Goal: Task Accomplishment & Management: Manage account settings

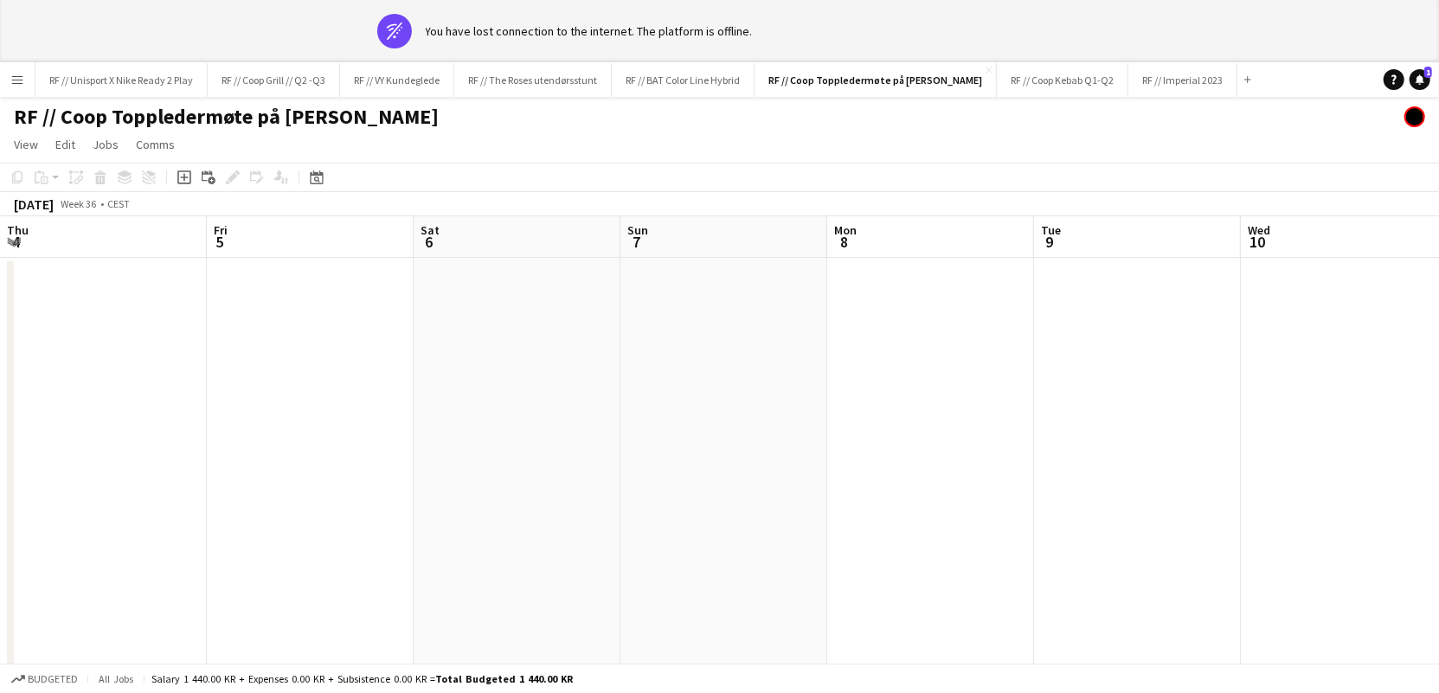
scroll to position [0, 570]
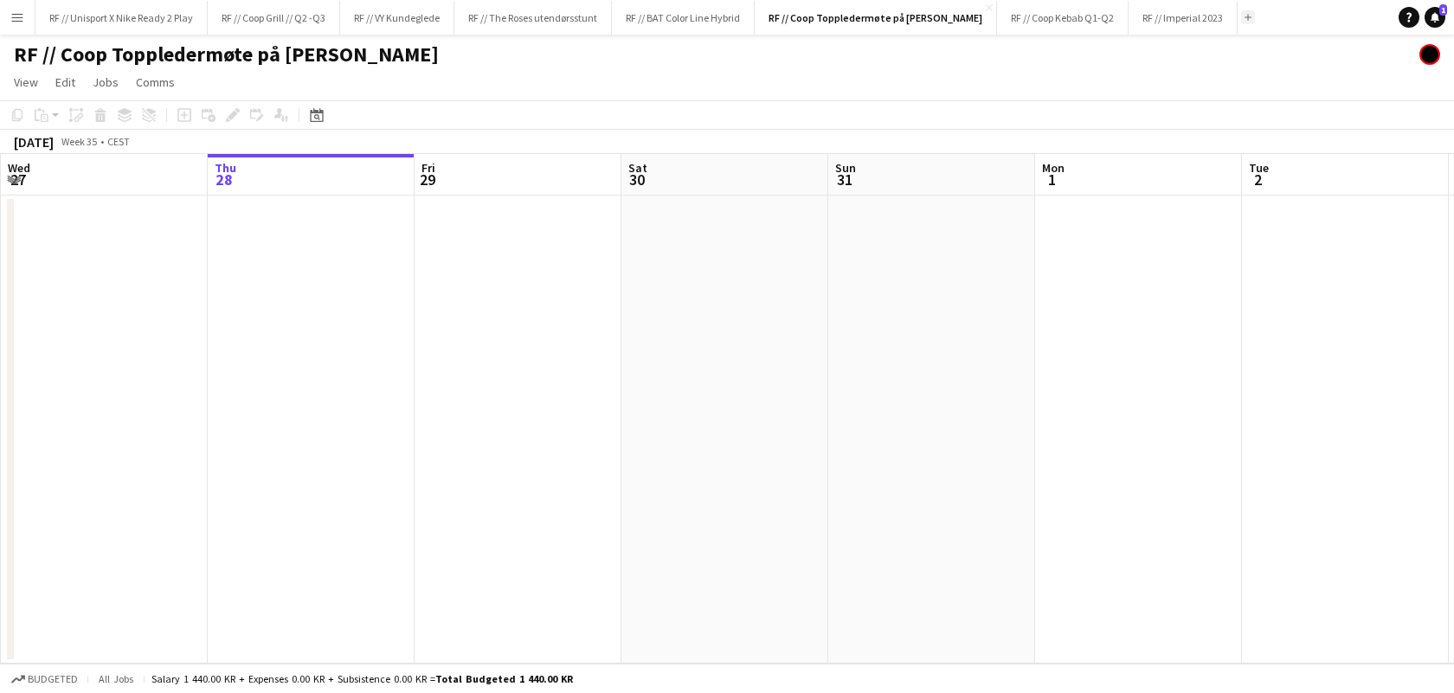
click at [1252, 16] on app-icon "Add" at bounding box center [1248, 17] width 7 height 7
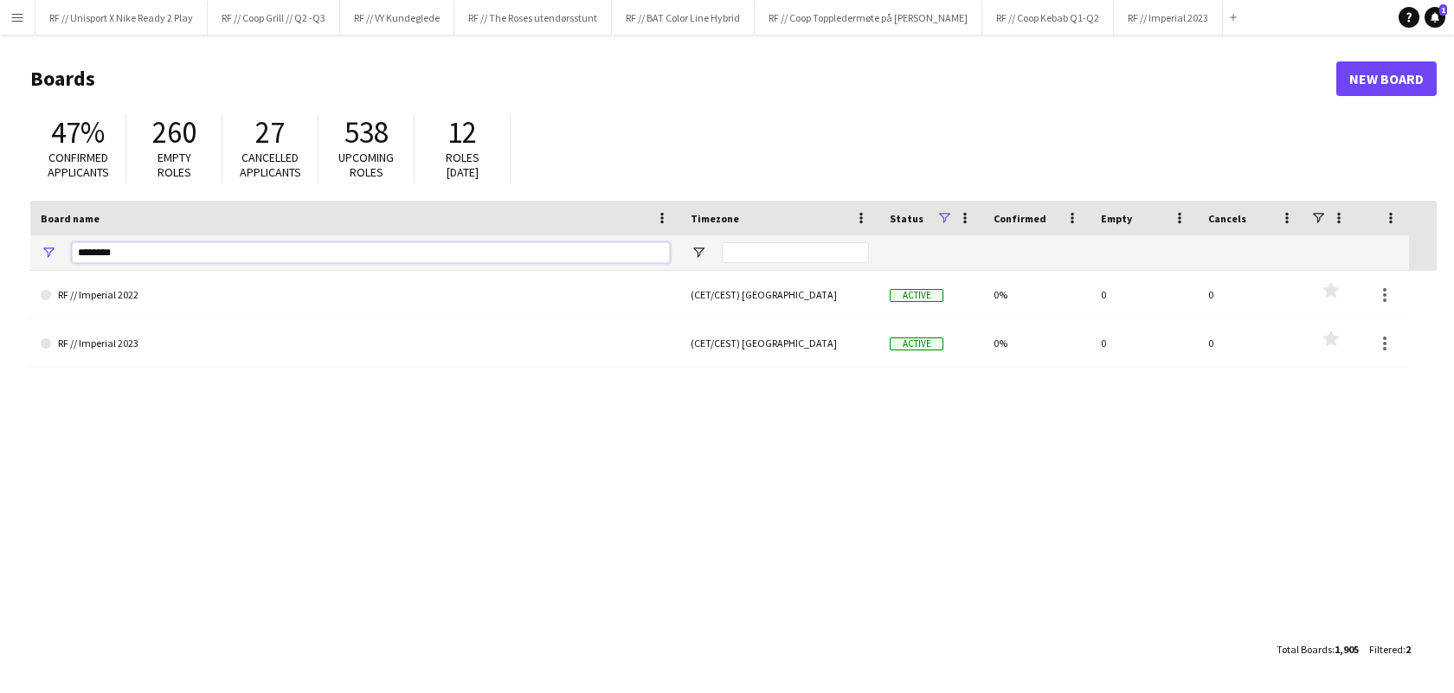
click at [196, 243] on input "********" at bounding box center [371, 252] width 598 height 21
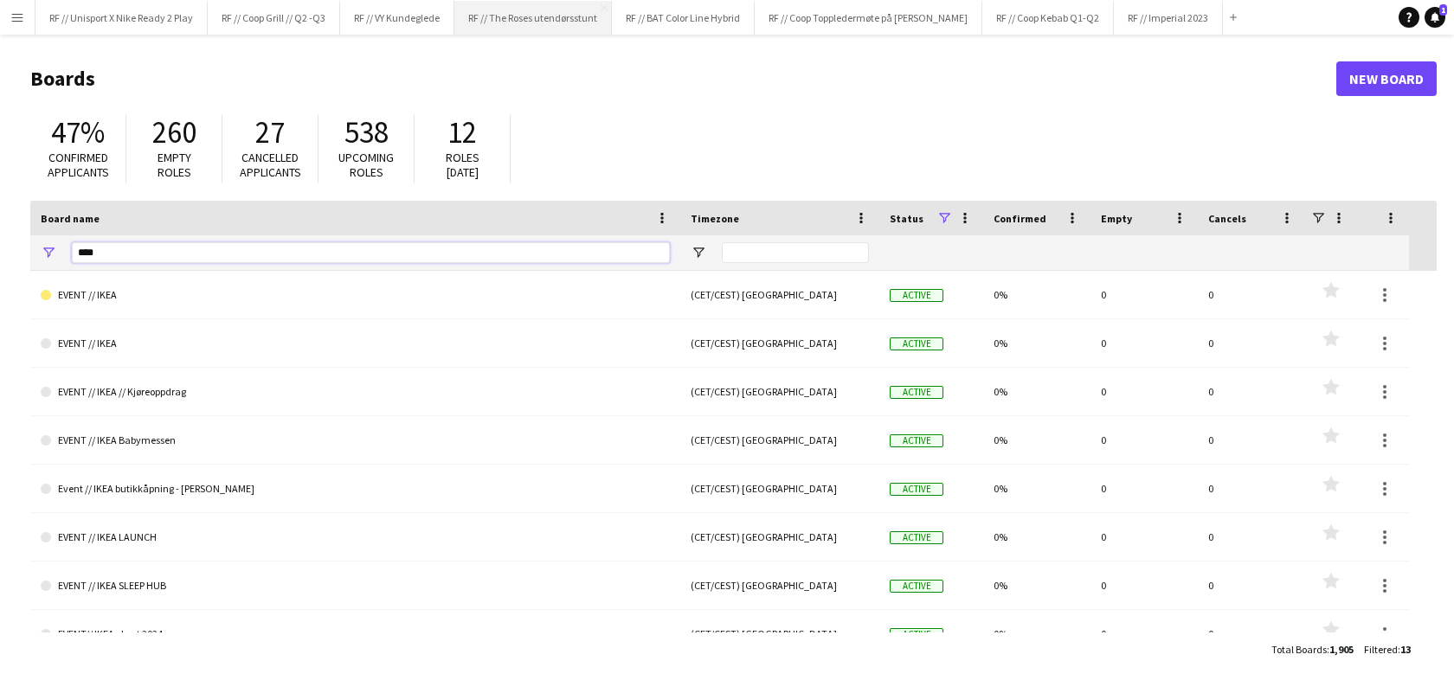
type input "****"
